Goal: Use online tool/utility: Utilize a website feature to perform a specific function

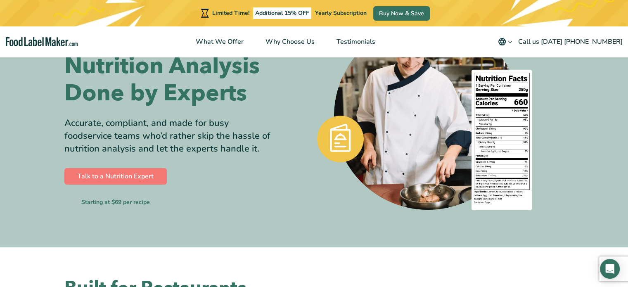
scroll to position [83, 0]
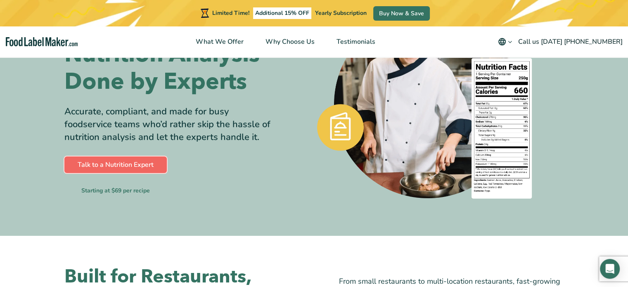
click at [136, 169] on link "Talk to a Nutrition Expert" at bounding box center [115, 164] width 102 height 17
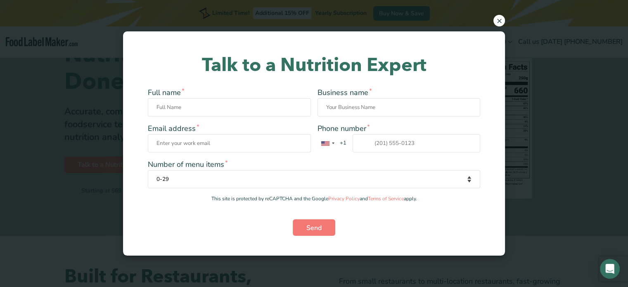
click at [500, 19] on span "×" at bounding box center [499, 21] width 12 height 12
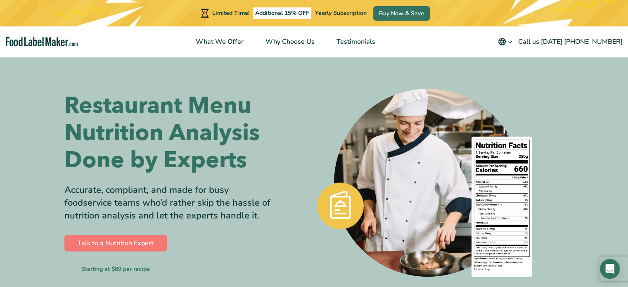
scroll to position [0, 0]
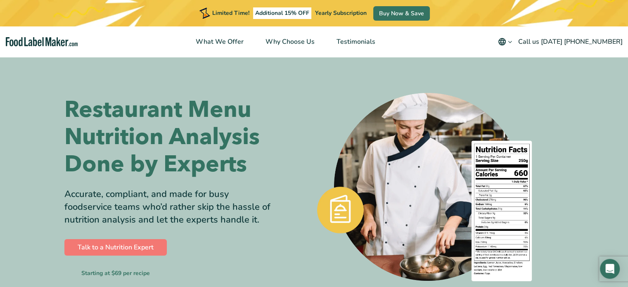
click at [52, 42] on img "main navigation" at bounding box center [42, 41] width 72 height 9
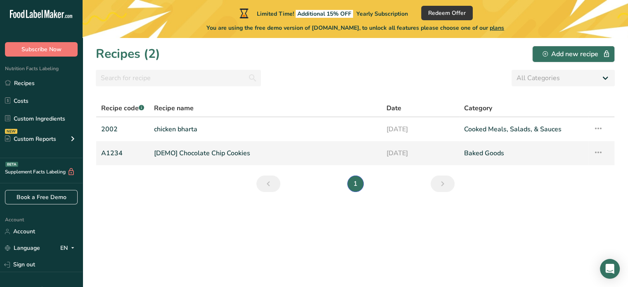
click at [222, 155] on link "[DEMO] Chocolate Chip Cookies" at bounding box center [265, 153] width 223 height 17
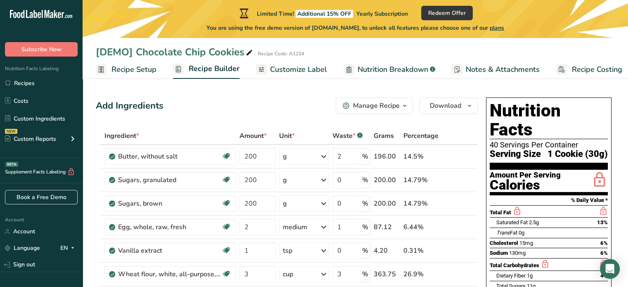
drag, startPoint x: 628, startPoint y: 8, endPoint x: 630, endPoint y: 14, distance: 6.9
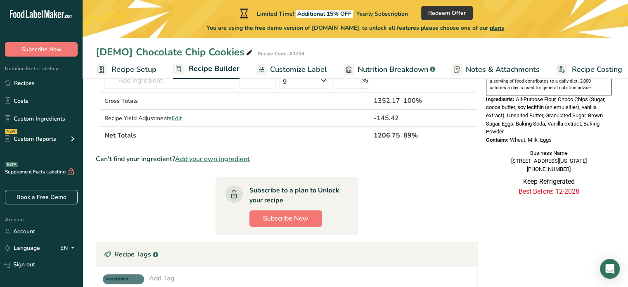
scroll to position [298, 0]
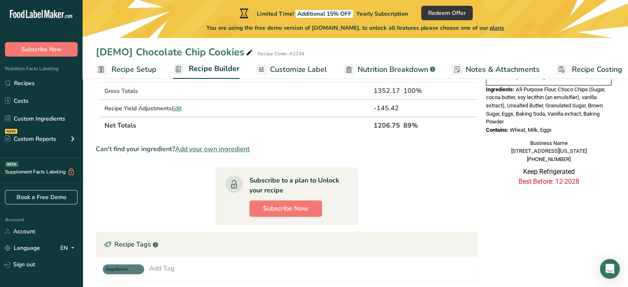
click at [418, 175] on section "Ingredient * Amount * Unit * Waste * .a-a{fill:#347362;}.b-a{fill:#fff;} Grams …" at bounding box center [287, 92] width 382 height 526
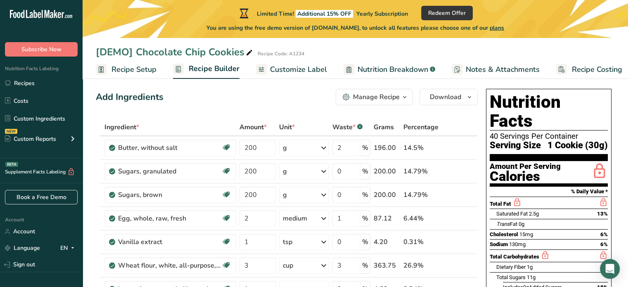
scroll to position [0, 0]
